Goal: Task Accomplishment & Management: Use online tool/utility

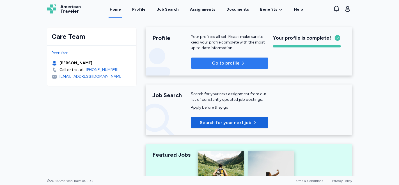
click at [218, 62] on span "Go to profile" at bounding box center [226, 63] width 28 height 7
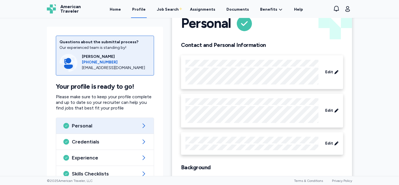
scroll to position [59, 0]
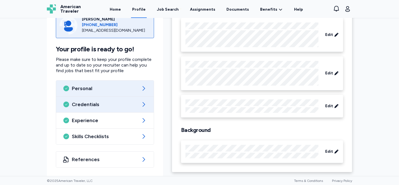
click at [143, 105] on icon at bounding box center [143, 104] width 7 height 7
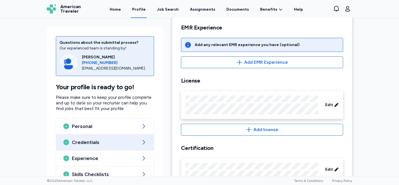
scroll to position [224, 0]
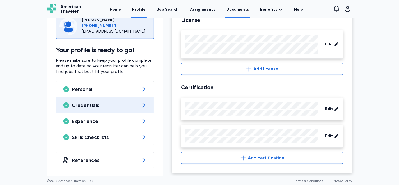
click at [233, 10] on link "Documents" at bounding box center [237, 9] width 25 height 17
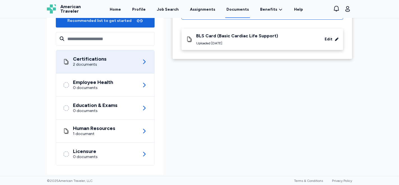
scroll to position [72, 0]
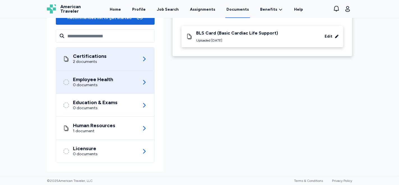
click at [141, 80] on icon at bounding box center [144, 82] width 7 height 7
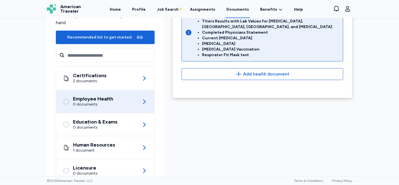
scroll to position [54, 0]
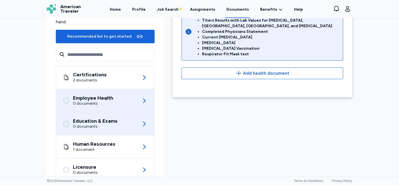
click at [143, 122] on icon at bounding box center [144, 123] width 7 height 7
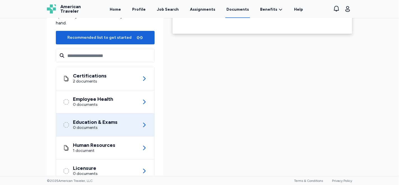
scroll to position [62, 0]
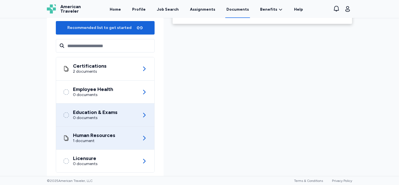
click at [143, 136] on icon at bounding box center [144, 138] width 3 height 4
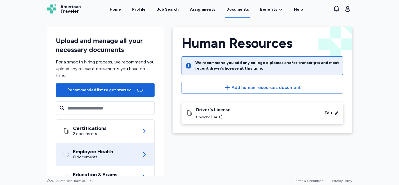
click at [141, 154] on icon at bounding box center [144, 154] width 7 height 7
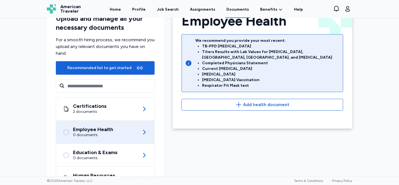
scroll to position [31, 0]
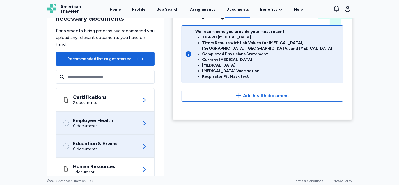
click at [144, 146] on icon at bounding box center [144, 146] width 7 height 7
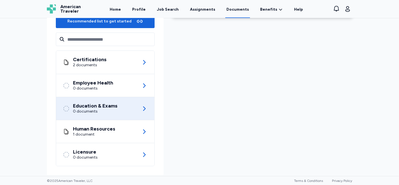
scroll to position [72, 0]
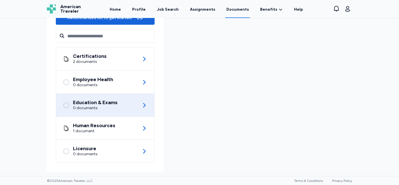
click at [141, 104] on icon at bounding box center [144, 105] width 7 height 7
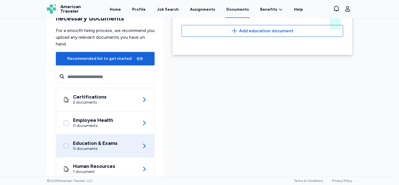
scroll to position [62, 0]
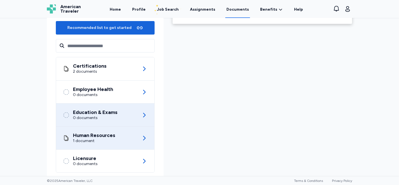
click at [142, 138] on icon at bounding box center [144, 138] width 7 height 7
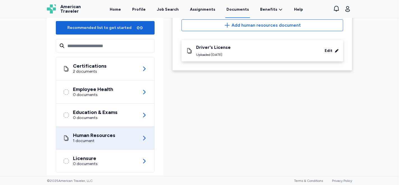
scroll to position [72, 0]
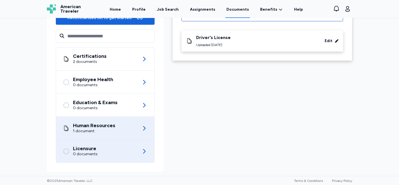
click at [143, 150] on icon at bounding box center [144, 151] width 3 height 4
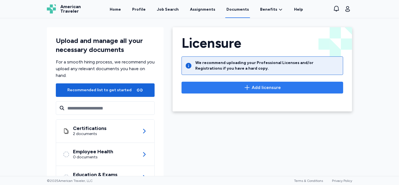
click at [261, 86] on span "Add licensure" at bounding box center [266, 87] width 29 height 7
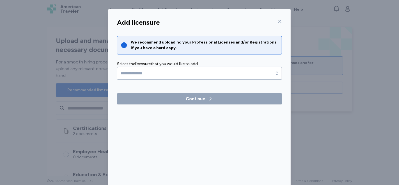
click at [279, 21] on icon at bounding box center [280, 21] width 4 height 4
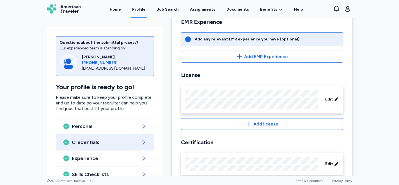
scroll to position [99, 0]
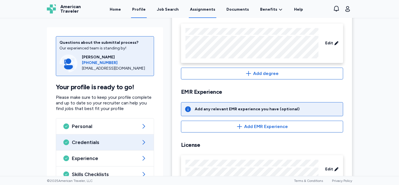
click at [200, 10] on link "Assignments" at bounding box center [203, 9] width 28 height 17
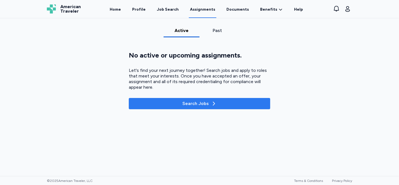
click at [191, 102] on div "Search Jobs" at bounding box center [199, 103] width 34 height 7
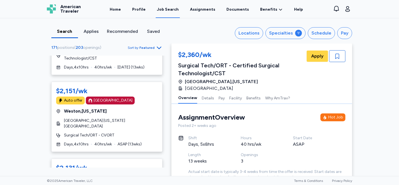
scroll to position [3244, 0]
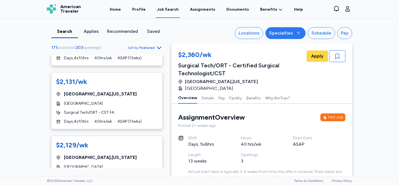
click at [294, 35] on button "Specialties" at bounding box center [286, 33] width 40 height 12
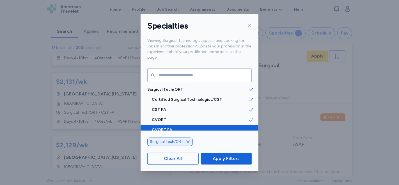
click at [248, 127] on icon at bounding box center [251, 130] width 6 height 6
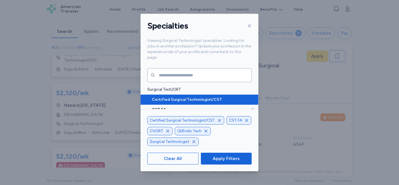
scroll to position [2991, 0]
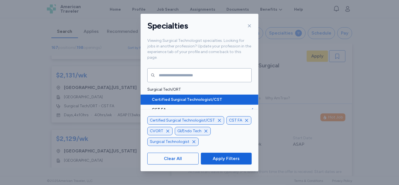
click at [177, 97] on span "Certified Surgical Technologist/CST" at bounding box center [200, 100] width 97 height 6
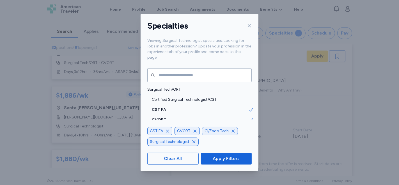
scroll to position [1842, 0]
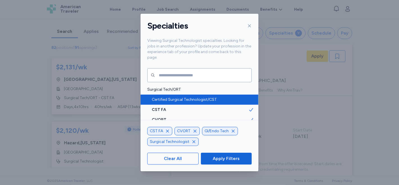
click at [180, 97] on span "Certified Surgical Technologist/CST" at bounding box center [200, 100] width 97 height 6
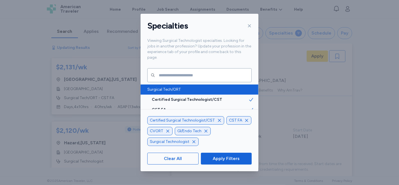
click at [173, 87] on span "Surgical Tech/ORT" at bounding box center [197, 90] width 101 height 6
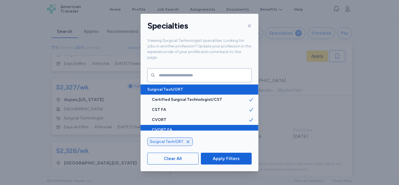
scroll to position [3244, 0]
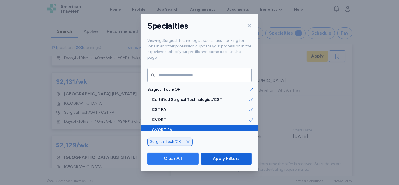
click at [182, 158] on span "Clear All" at bounding box center [173, 158] width 42 height 7
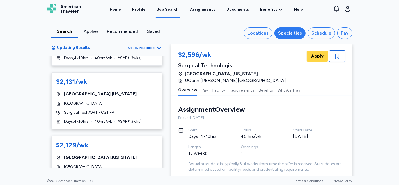
click at [294, 37] on button "Specialties" at bounding box center [290, 33] width 31 height 12
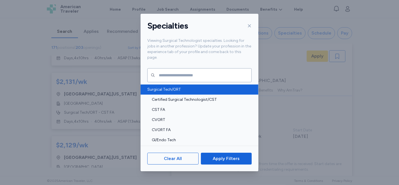
click at [184, 87] on span "Surgical Tech/ORT" at bounding box center [197, 90] width 101 height 6
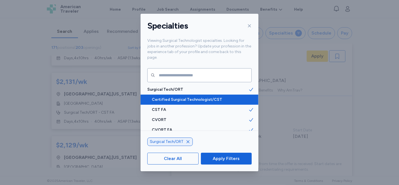
click at [184, 97] on span "Certified Surgical Technologist/CST" at bounding box center [200, 100] width 97 height 6
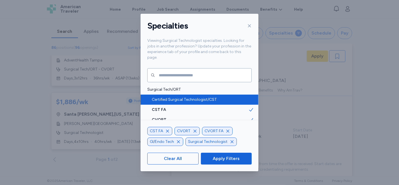
scroll to position [2095, 0]
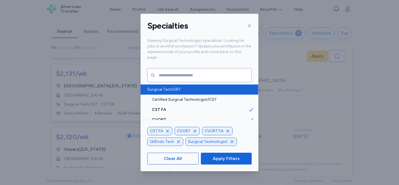
click at [188, 87] on span "Surgical Tech/ORT" at bounding box center [197, 90] width 101 height 6
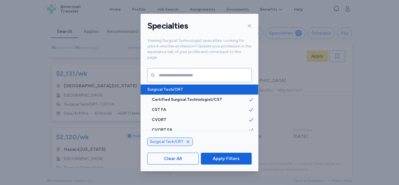
scroll to position [3244, 0]
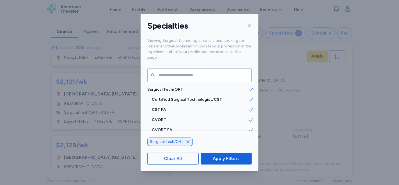
click at [226, 158] on span "Apply Filters" at bounding box center [226, 158] width 27 height 7
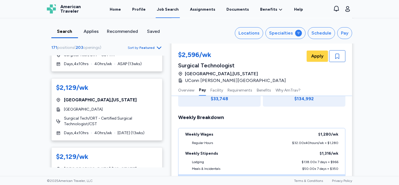
scroll to position [3305, 0]
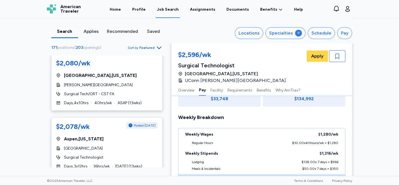
scroll to position [922, 0]
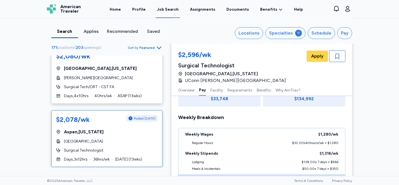
click at [134, 117] on div "$2,078/wk Posted [DATE] [GEOGRAPHIC_DATA] , [US_STATE][GEOGRAPHIC_DATA] Surgica…" at bounding box center [106, 138] width 111 height 57
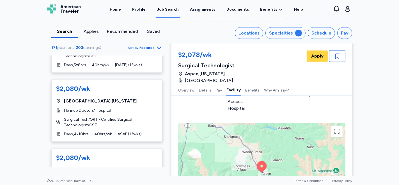
scroll to position [758, 0]
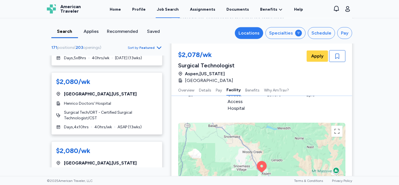
click at [258, 34] on div "Locations" at bounding box center [249, 33] width 21 height 7
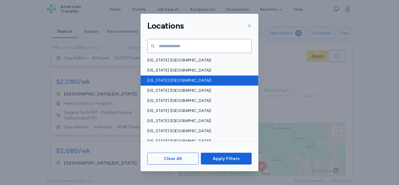
click at [156, 80] on span "[US_STATE] ([GEOGRAPHIC_DATA])" at bounding box center [197, 81] width 101 height 6
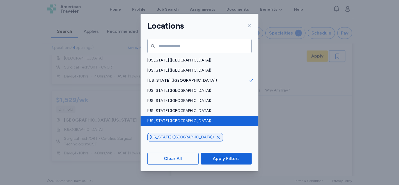
scroll to position [168, 0]
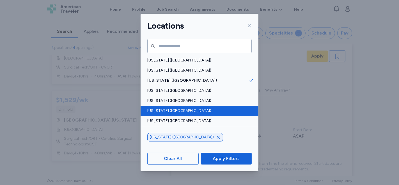
click at [164, 108] on div "[US_STATE] ([GEOGRAPHIC_DATA])" at bounding box center [200, 111] width 118 height 10
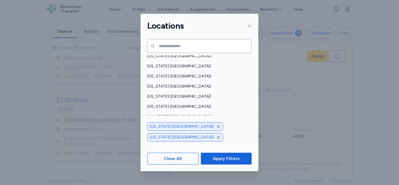
scroll to position [279, 0]
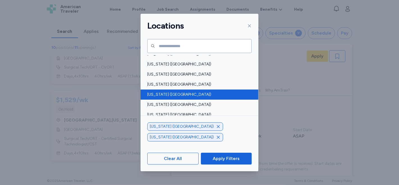
click at [209, 90] on div "[US_STATE] ([GEOGRAPHIC_DATA])" at bounding box center [200, 95] width 118 height 10
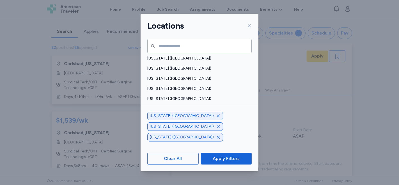
scroll to position [395, 0]
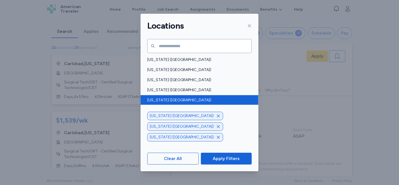
click at [216, 100] on span "[US_STATE] ([GEOGRAPHIC_DATA])" at bounding box center [197, 100] width 101 height 6
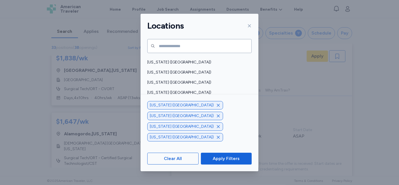
scroll to position [361, 0]
click at [178, 114] on span "[US_STATE] ([GEOGRAPHIC_DATA])" at bounding box center [197, 114] width 101 height 6
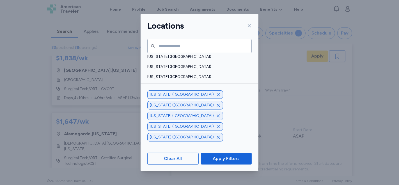
scroll to position [267, 0]
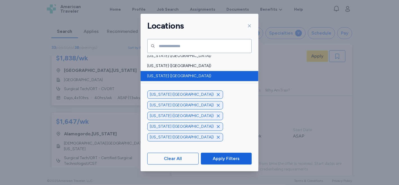
click at [214, 73] on span "[US_STATE] ([GEOGRAPHIC_DATA])" at bounding box center [197, 76] width 101 height 6
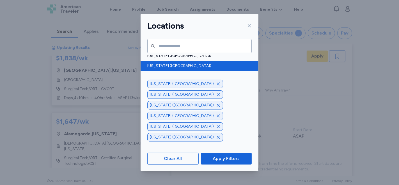
click at [218, 65] on span "[US_STATE] ([GEOGRAPHIC_DATA])" at bounding box center [197, 66] width 101 height 6
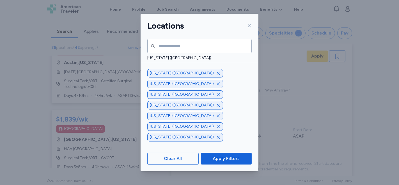
scroll to position [205, 0]
click at [222, 157] on span "Apply Filters" at bounding box center [226, 158] width 27 height 7
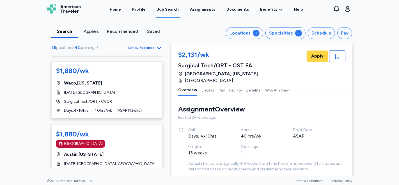
scroll to position [698, 0]
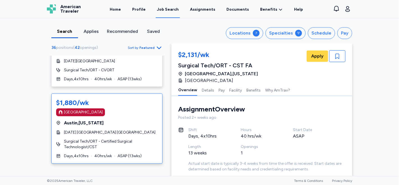
click at [137, 120] on div "[GEOGRAPHIC_DATA] , [US_STATE]" at bounding box center [107, 123] width 102 height 7
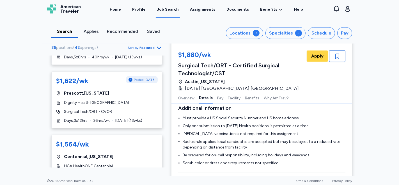
scroll to position [1167, 0]
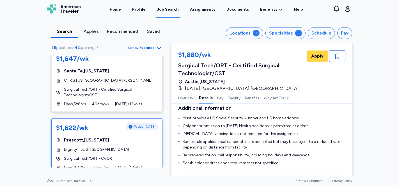
click at [132, 137] on div "[GEOGRAPHIC_DATA] , [US_STATE]" at bounding box center [107, 140] width 102 height 7
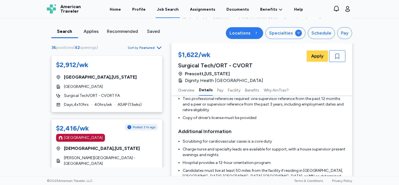
click at [243, 35] on div "Locations" at bounding box center [240, 33] width 21 height 7
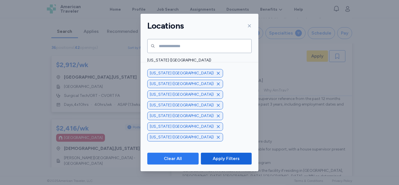
click at [167, 159] on span "Clear All" at bounding box center [173, 158] width 18 height 7
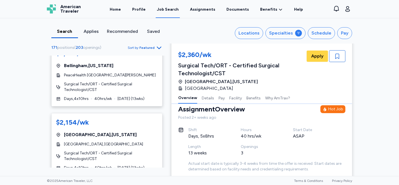
scroll to position [3305, 0]
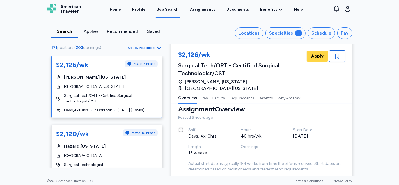
scroll to position [0, 0]
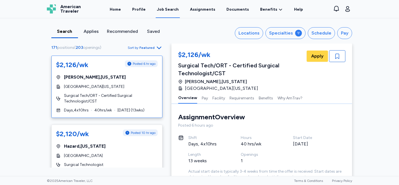
click at [123, 80] on div "[GEOGRAPHIC_DATA] , [US_STATE]" at bounding box center [107, 77] width 102 height 7
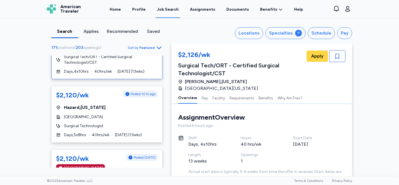
scroll to position [46, 0]
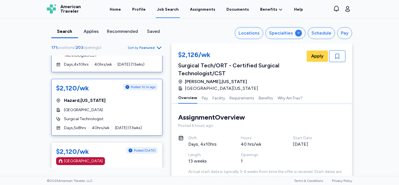
click at [132, 100] on div "Hazard , [US_STATE]" at bounding box center [107, 100] width 102 height 7
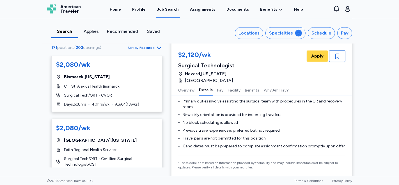
scroll to position [650, 0]
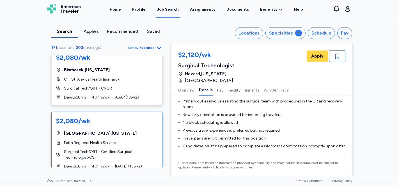
click at [145, 120] on div "$2,080/wk [GEOGRAPHIC_DATA] , [US_STATE] Faith Regional Health Services Surgica…" at bounding box center [106, 143] width 111 height 62
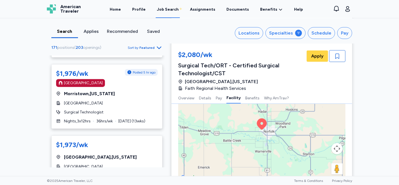
scroll to position [1332, 0]
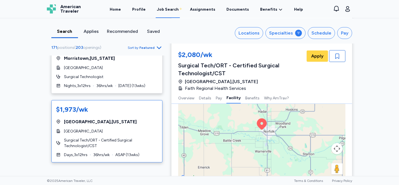
click at [137, 118] on div "[GEOGRAPHIC_DATA] , [US_STATE]" at bounding box center [107, 121] width 102 height 7
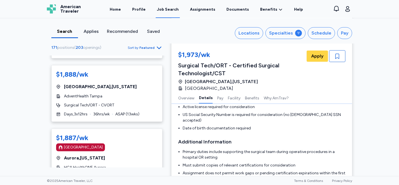
scroll to position [1858, 0]
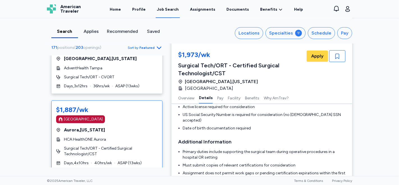
click at [130, 127] on div "[GEOGRAPHIC_DATA] , [US_STATE]" at bounding box center [107, 130] width 102 height 7
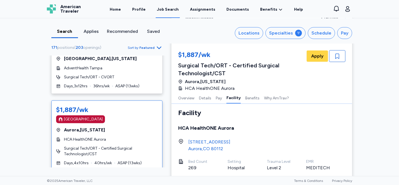
scroll to position [1918, 0]
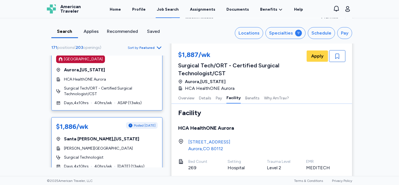
click at [134, 120] on div "$1,886/wk Posted [DATE] [GEOGRAPHIC_DATA] , [US_STATE][GEOGRAPHIC_DATA][PERSON_…" at bounding box center [106, 145] width 111 height 57
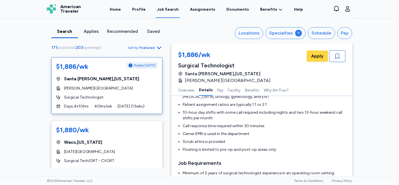
scroll to position [1986, 0]
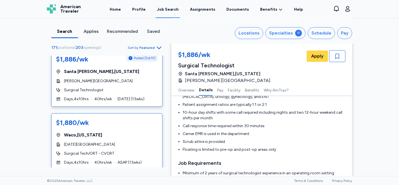
click at [129, 132] on div "[GEOGRAPHIC_DATA] , [US_STATE]" at bounding box center [107, 135] width 102 height 7
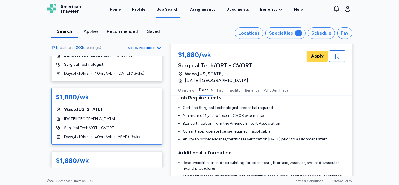
scroll to position [2032, 0]
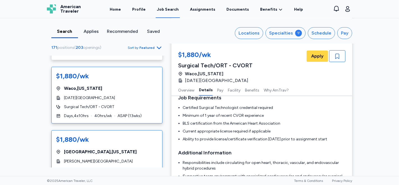
click at [127, 148] on div "[GEOGRAPHIC_DATA] , [US_STATE]" at bounding box center [107, 151] width 102 height 7
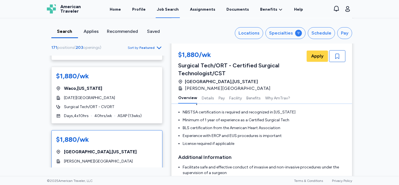
scroll to position [8, 0]
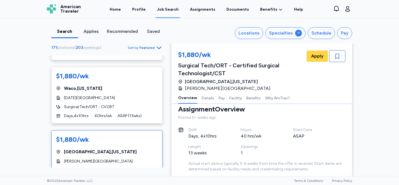
click at [128, 132] on div "$1,880/wk [GEOGRAPHIC_DATA] , [US_STATE][GEOGRAPHIC_DATA][PERSON_NAME] Surgical…" at bounding box center [106, 161] width 111 height 62
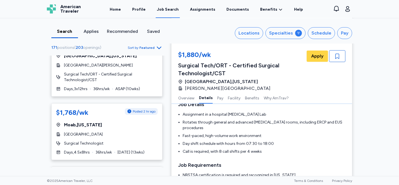
scroll to position [2744, 0]
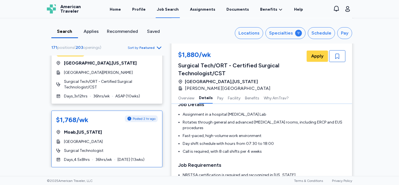
click at [123, 139] on div "[GEOGRAPHIC_DATA]" at bounding box center [107, 142] width 102 height 6
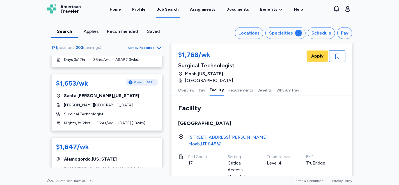
scroll to position [3231, 0]
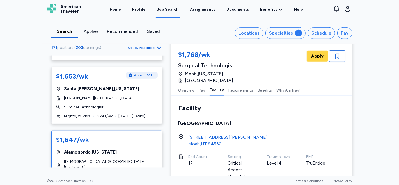
click at [141, 159] on div "[DEMOGRAPHIC_DATA] [GEOGRAPHIC_DATA][US_STATE]" at bounding box center [107, 164] width 102 height 11
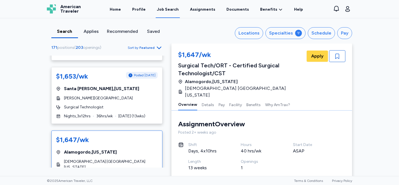
scroll to position [3250, 0]
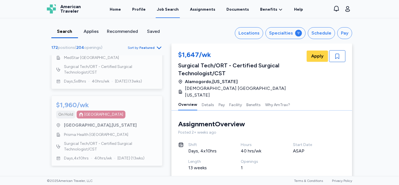
scroll to position [3563, 0]
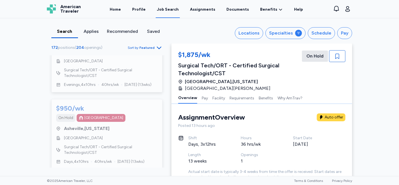
click at [52, 176] on icon "Go to previous 50 jobs" at bounding box center [54, 179] width 7 height 7
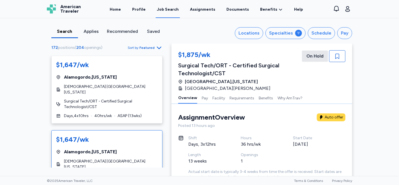
scroll to position [0, 0]
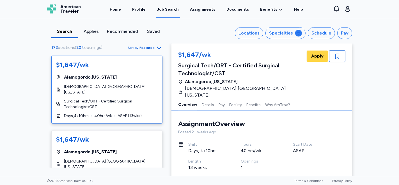
click at [129, 83] on div "$1,647/wk [GEOGRAPHIC_DATA] , [US_STATE] CHRISTUS Southern [US_STATE] Surgical …" at bounding box center [106, 90] width 111 height 68
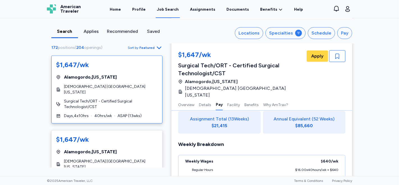
scroll to position [343, 0]
